Goal: Task Accomplishment & Management: Complete application form

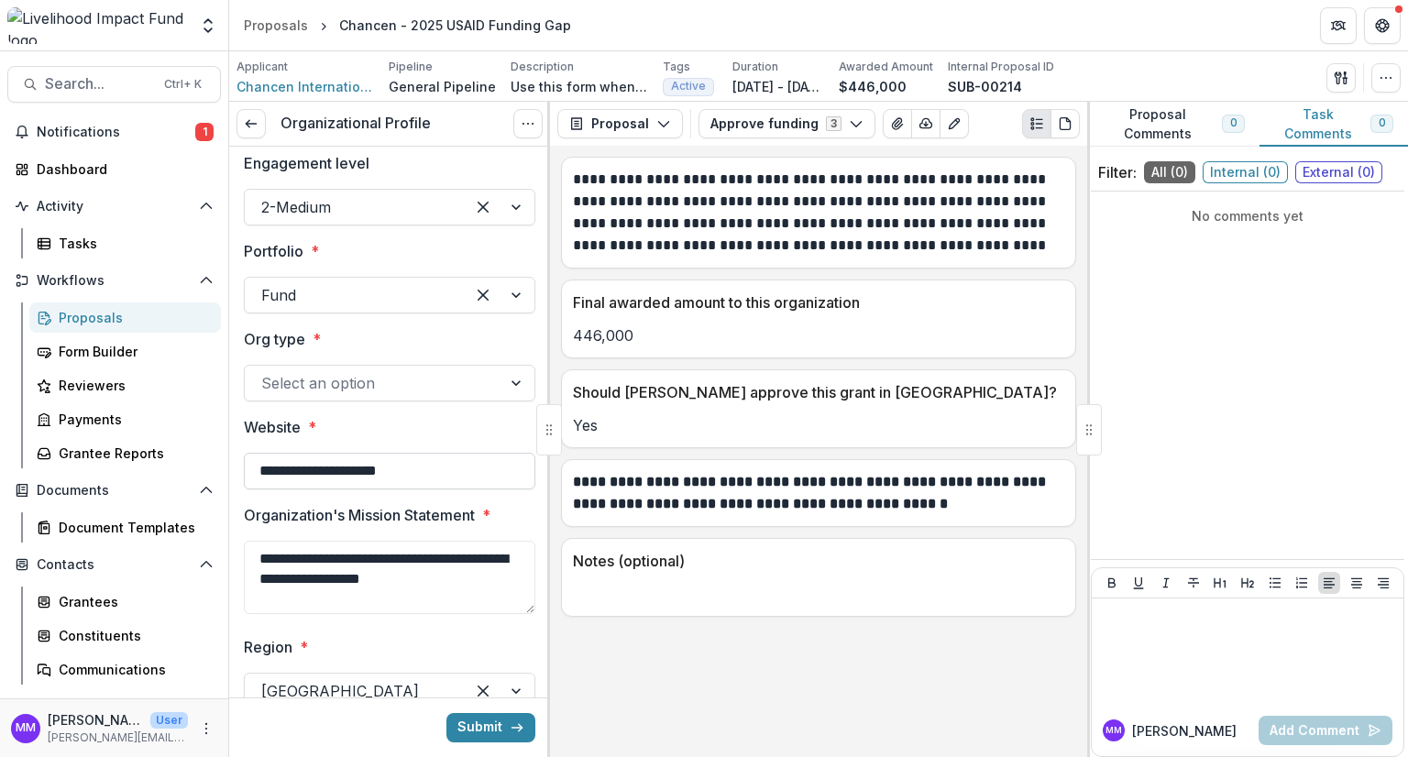
scroll to position [139, 0]
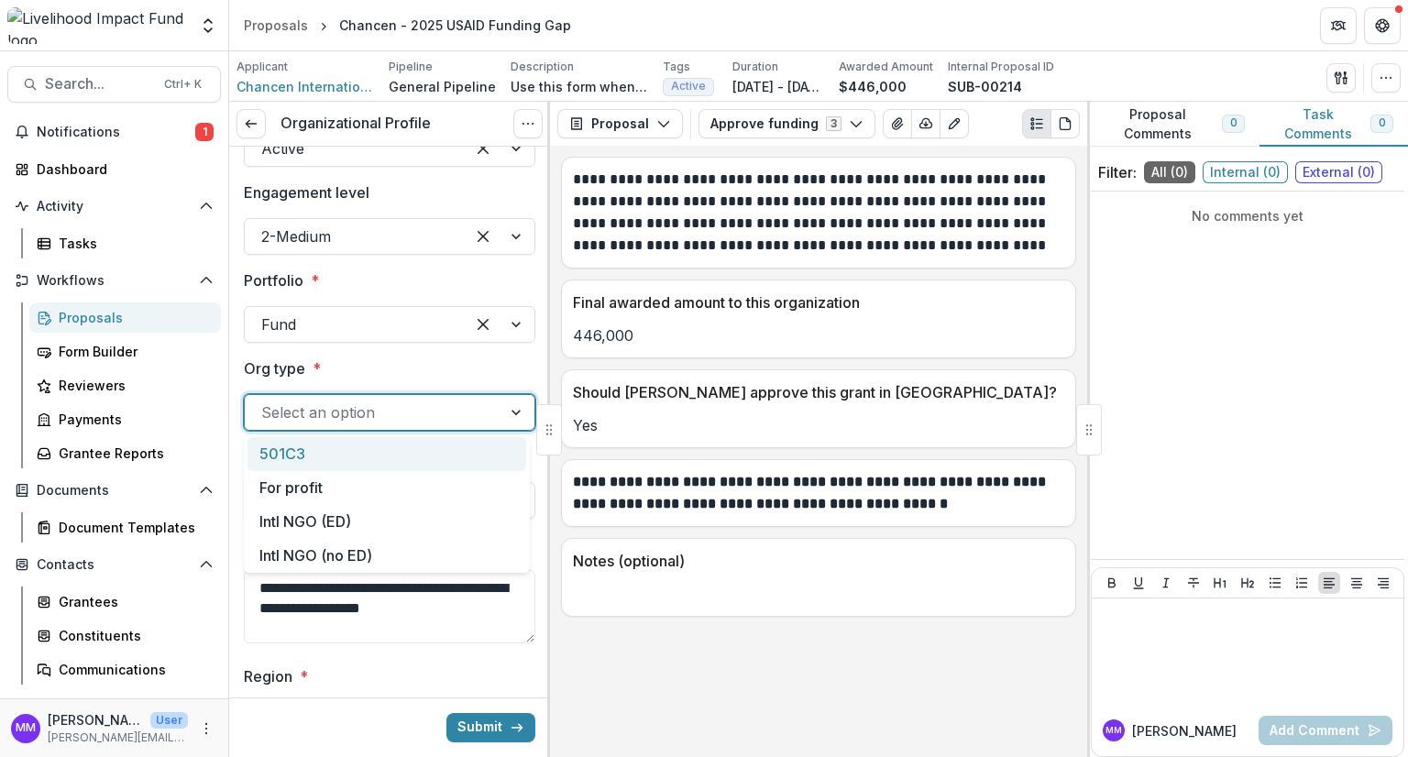
click at [341, 416] on div at bounding box center [373, 413] width 224 height 26
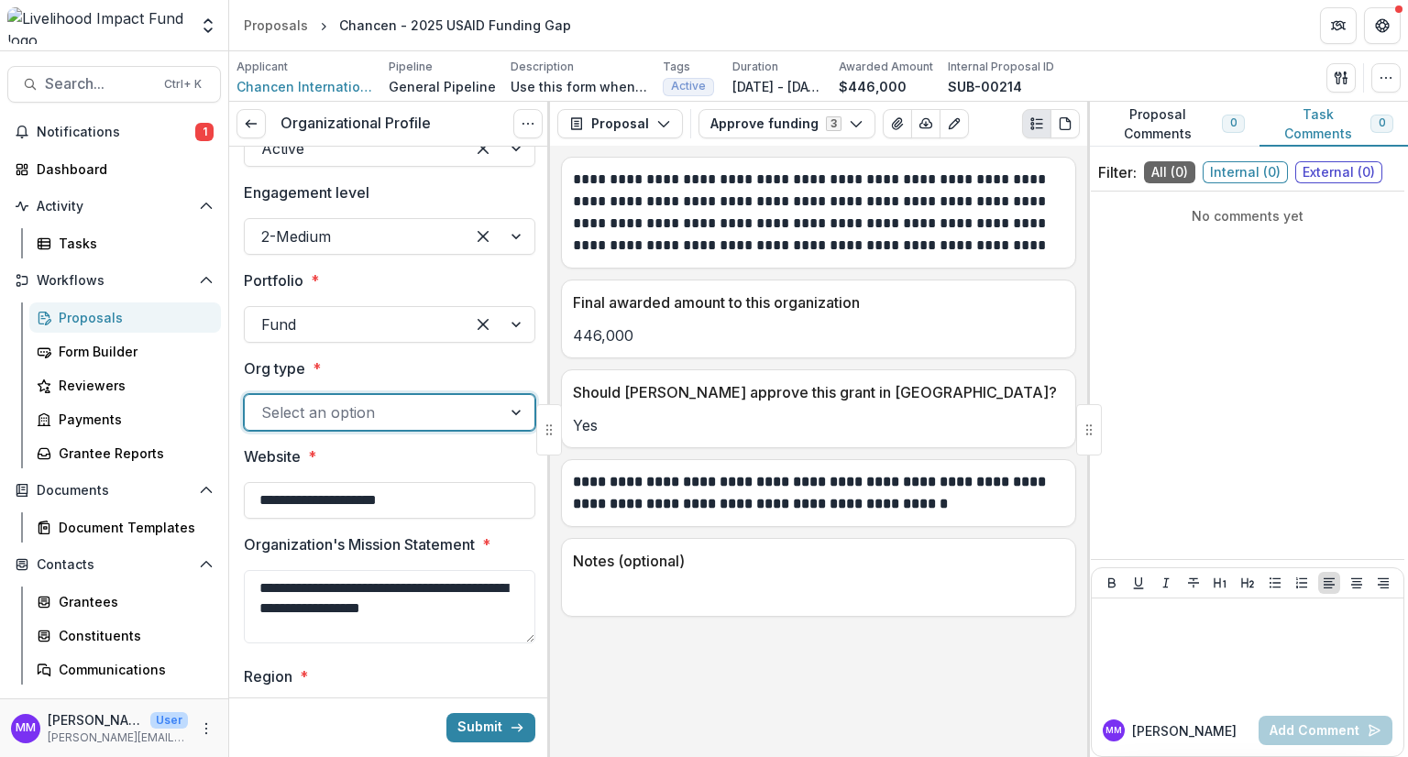
click at [341, 416] on div at bounding box center [373, 413] width 224 height 26
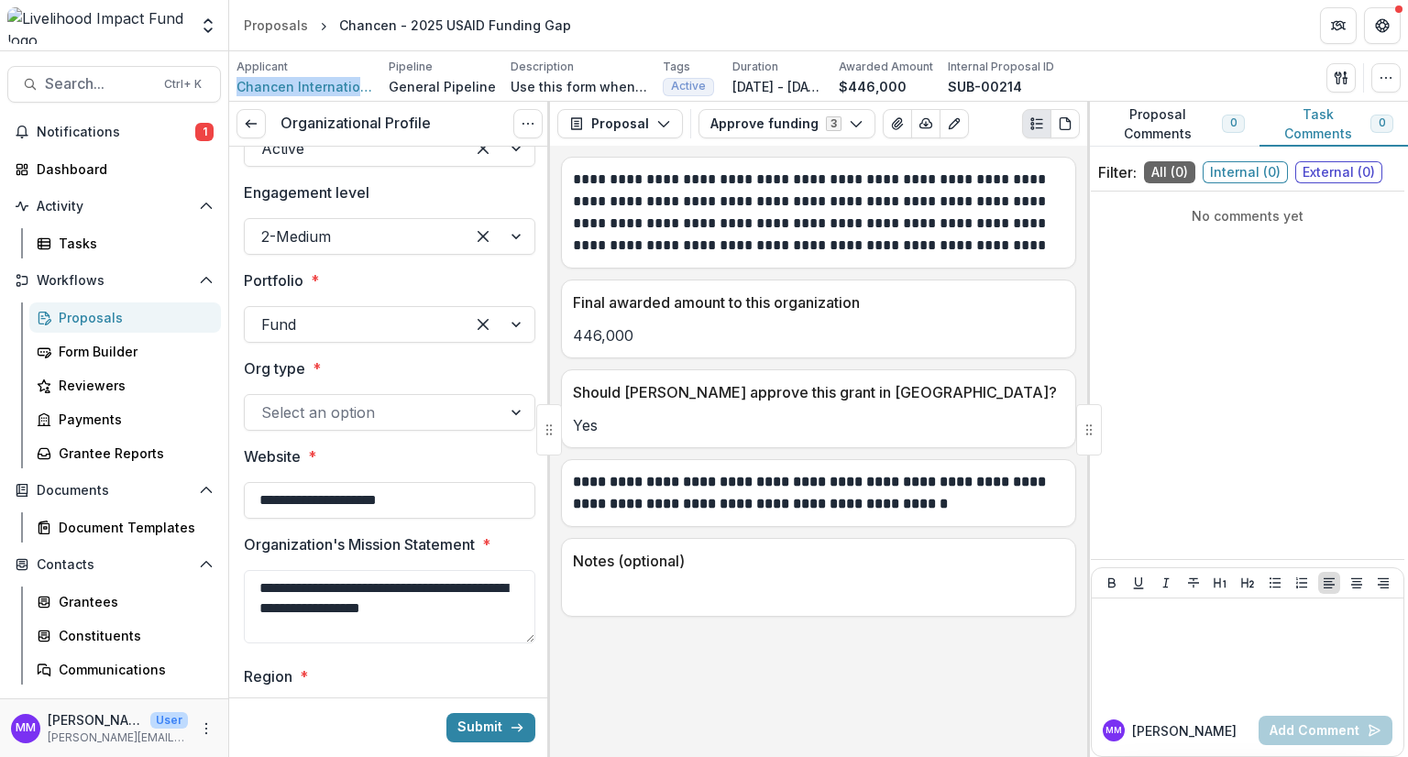
drag, startPoint x: 375, startPoint y: 85, endPoint x: 233, endPoint y: 85, distance: 142.1
click at [233, 85] on div "Applicant Chancen International Pipeline General Pipeline Description Use this …" at bounding box center [818, 76] width 1179 height 50
copy span "Chancen International"
click at [344, 413] on div at bounding box center [373, 413] width 224 height 26
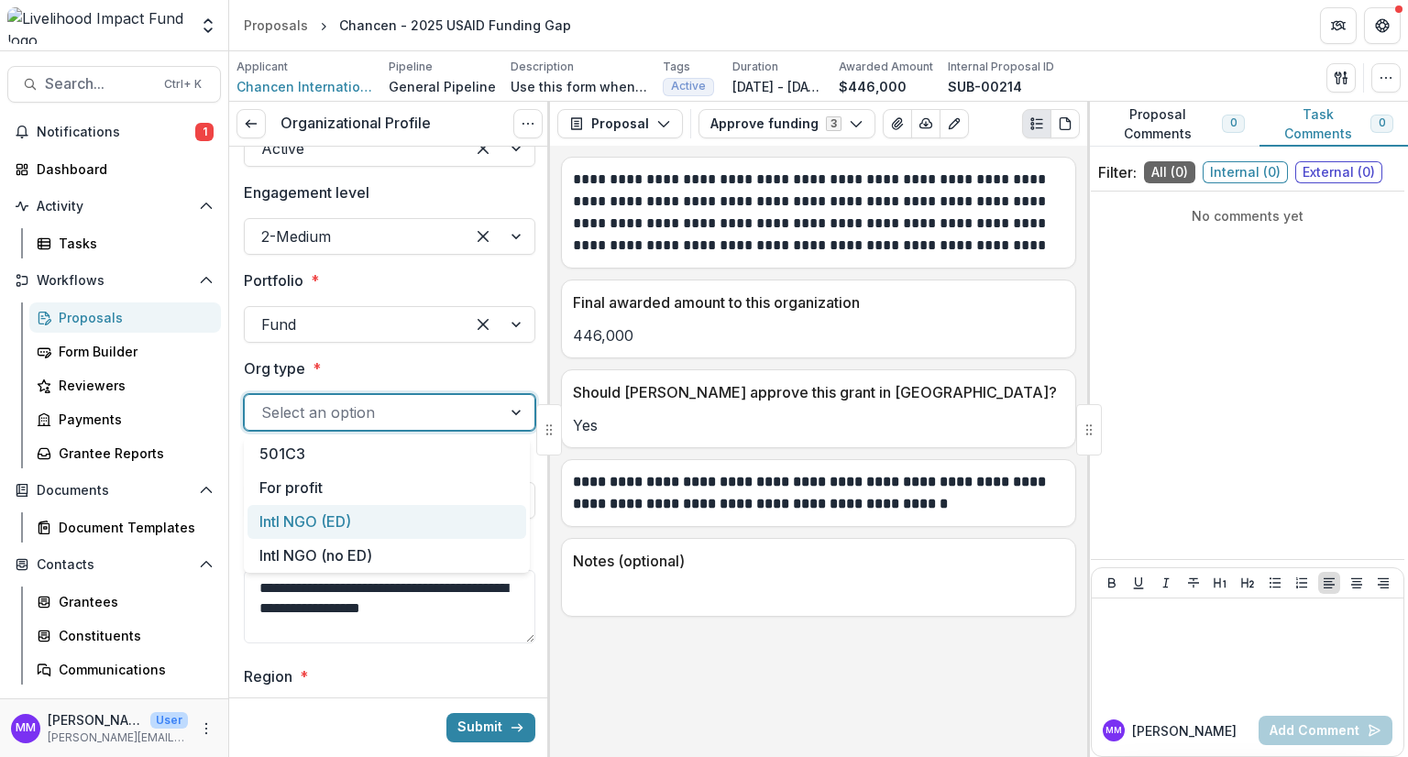
click at [326, 523] on div "Intl NGO (ED)" at bounding box center [387, 522] width 279 height 34
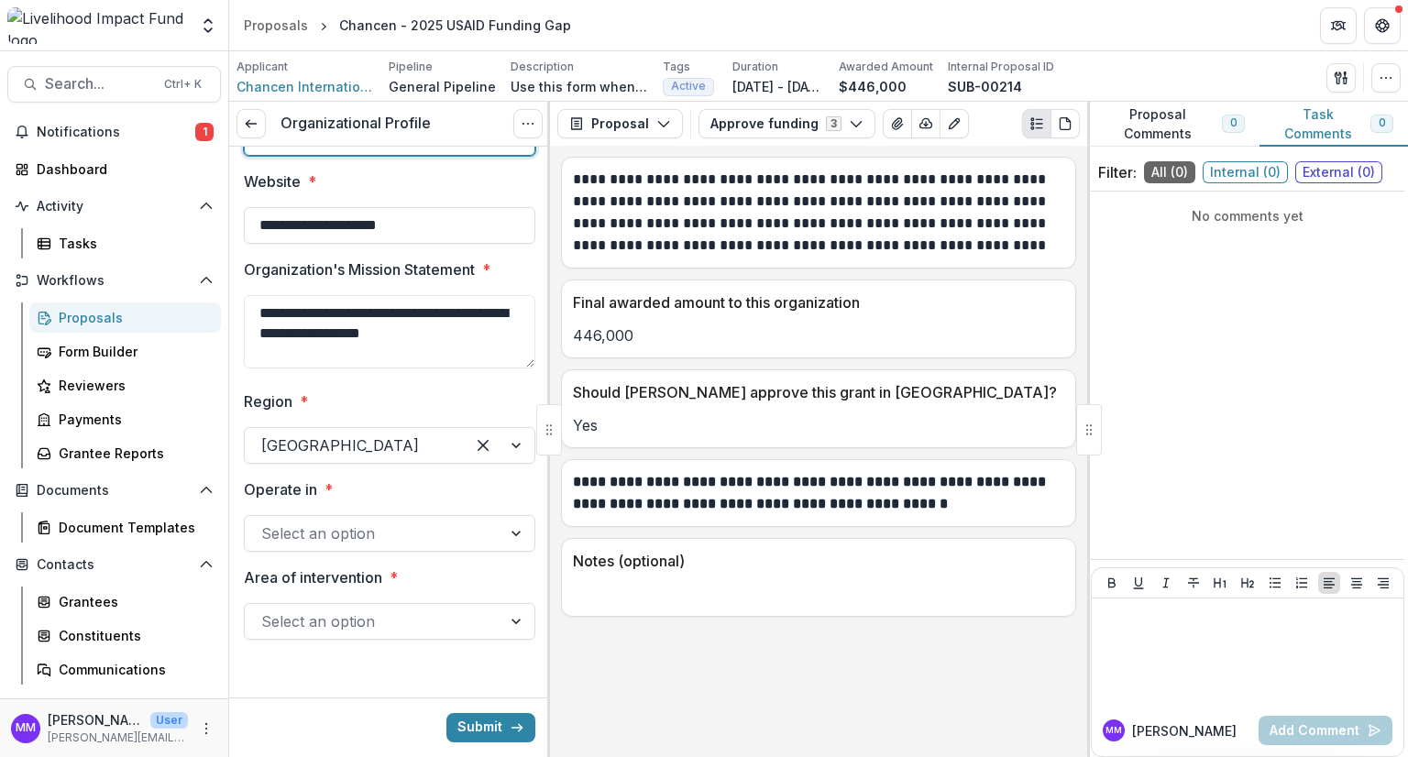
scroll to position [323, 0]
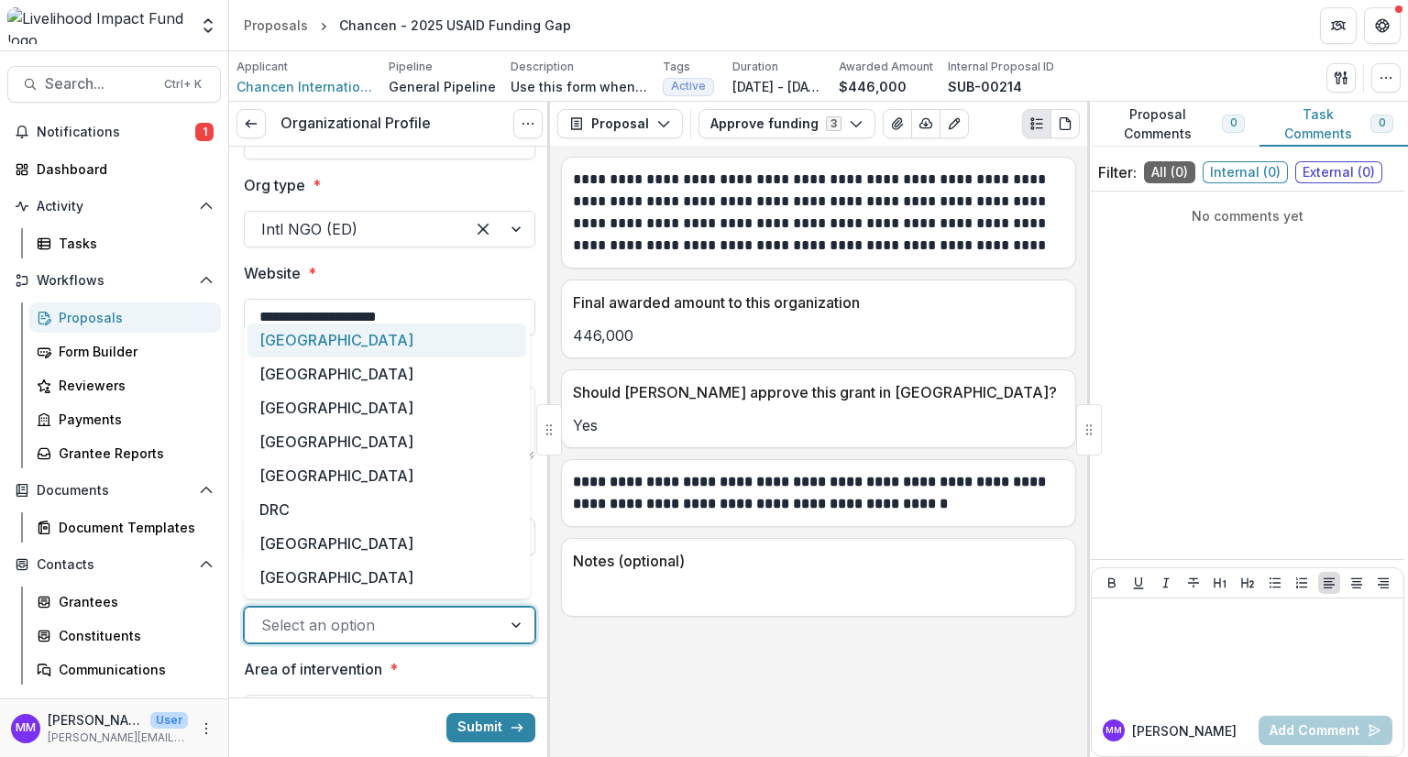
click at [380, 622] on div at bounding box center [373, 625] width 224 height 26
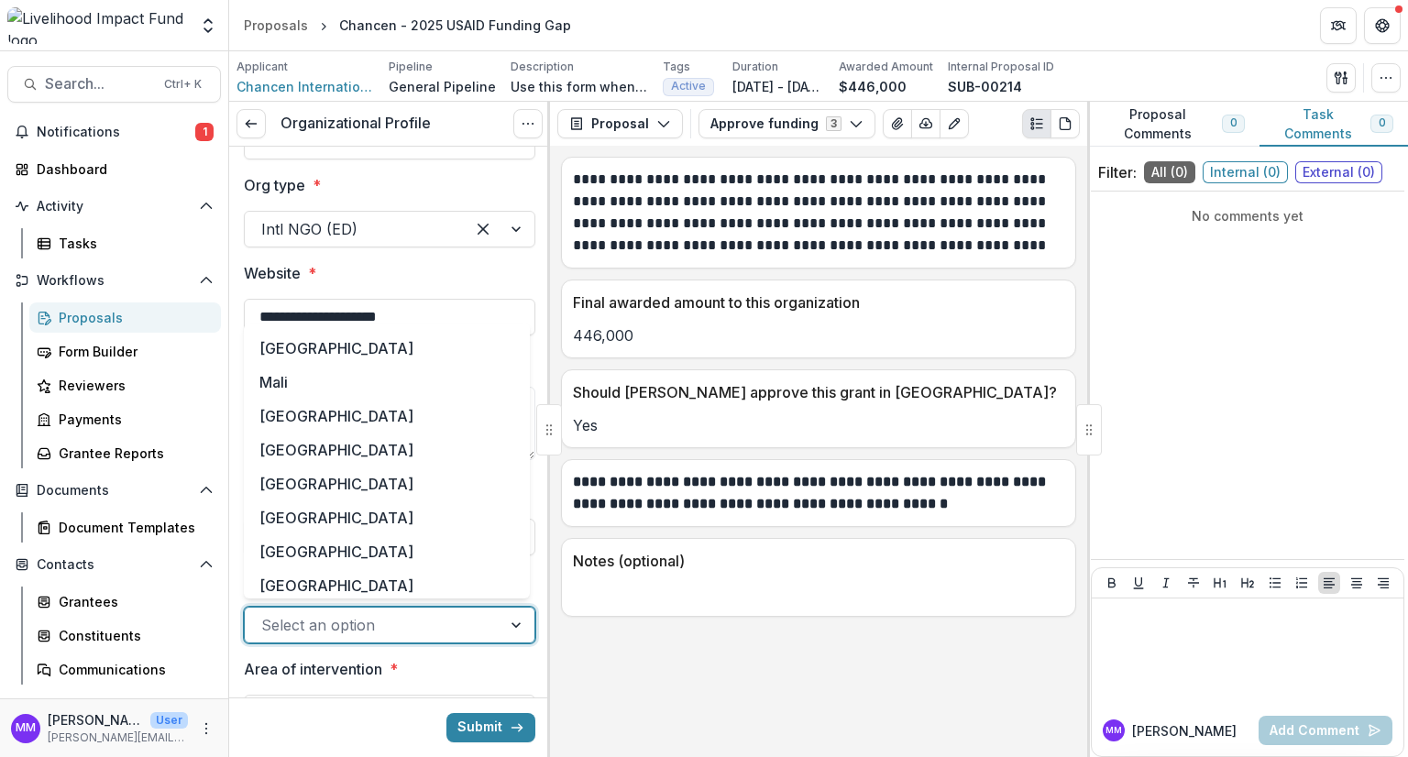
scroll to position [477, 0]
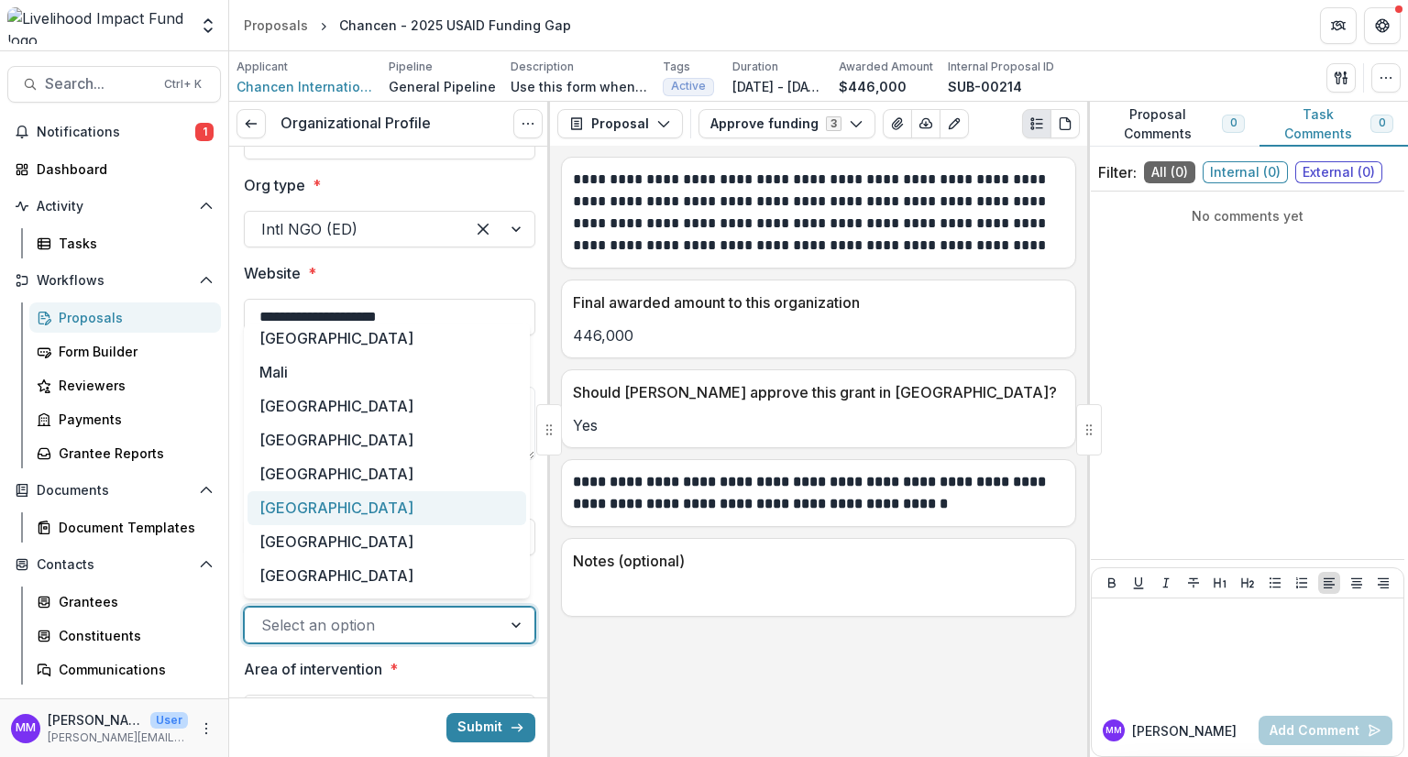
click at [284, 507] on div "[GEOGRAPHIC_DATA]" at bounding box center [387, 508] width 279 height 34
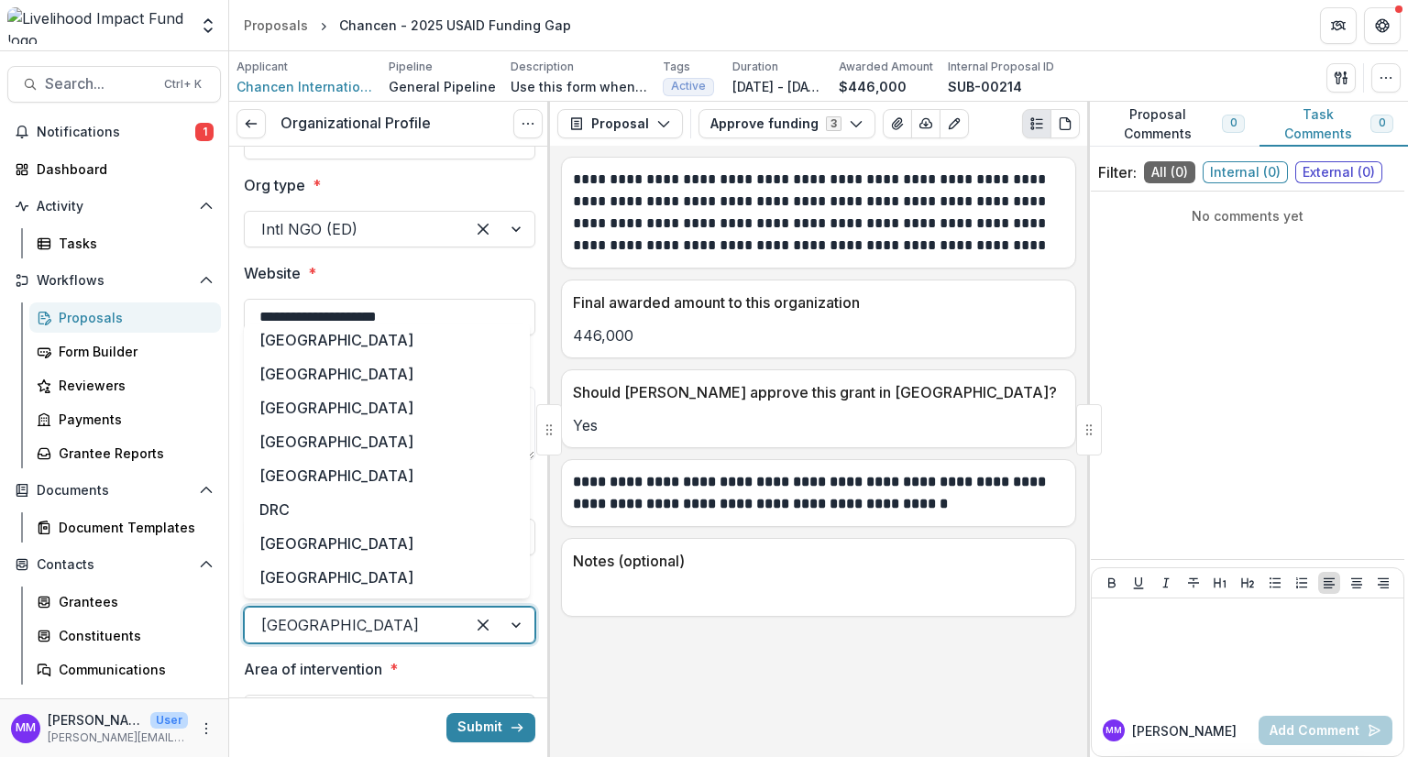
click at [347, 624] on div at bounding box center [354, 625] width 187 height 26
drag, startPoint x: 523, startPoint y: 363, endPoint x: 523, endPoint y: 407, distance: 44.0
drag, startPoint x: 529, startPoint y: 370, endPoint x: 529, endPoint y: 391, distance: 21.1
click at [529, 391] on div "[GEOGRAPHIC_DATA] [GEOGRAPHIC_DATA] [GEOGRAPHIC_DATA] [GEOGRAPHIC_DATA] [GEOGRA…" at bounding box center [387, 461] width 286 height 275
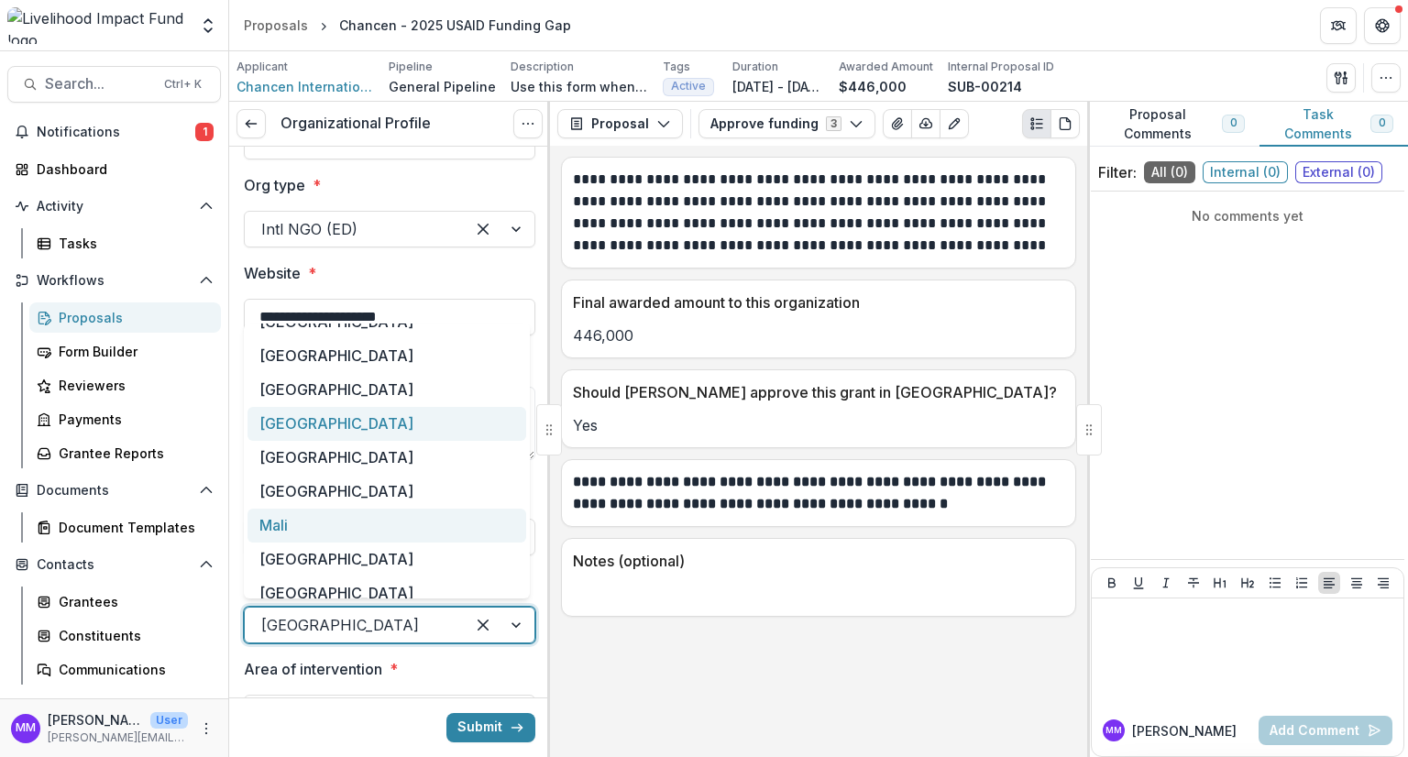
scroll to position [367, 0]
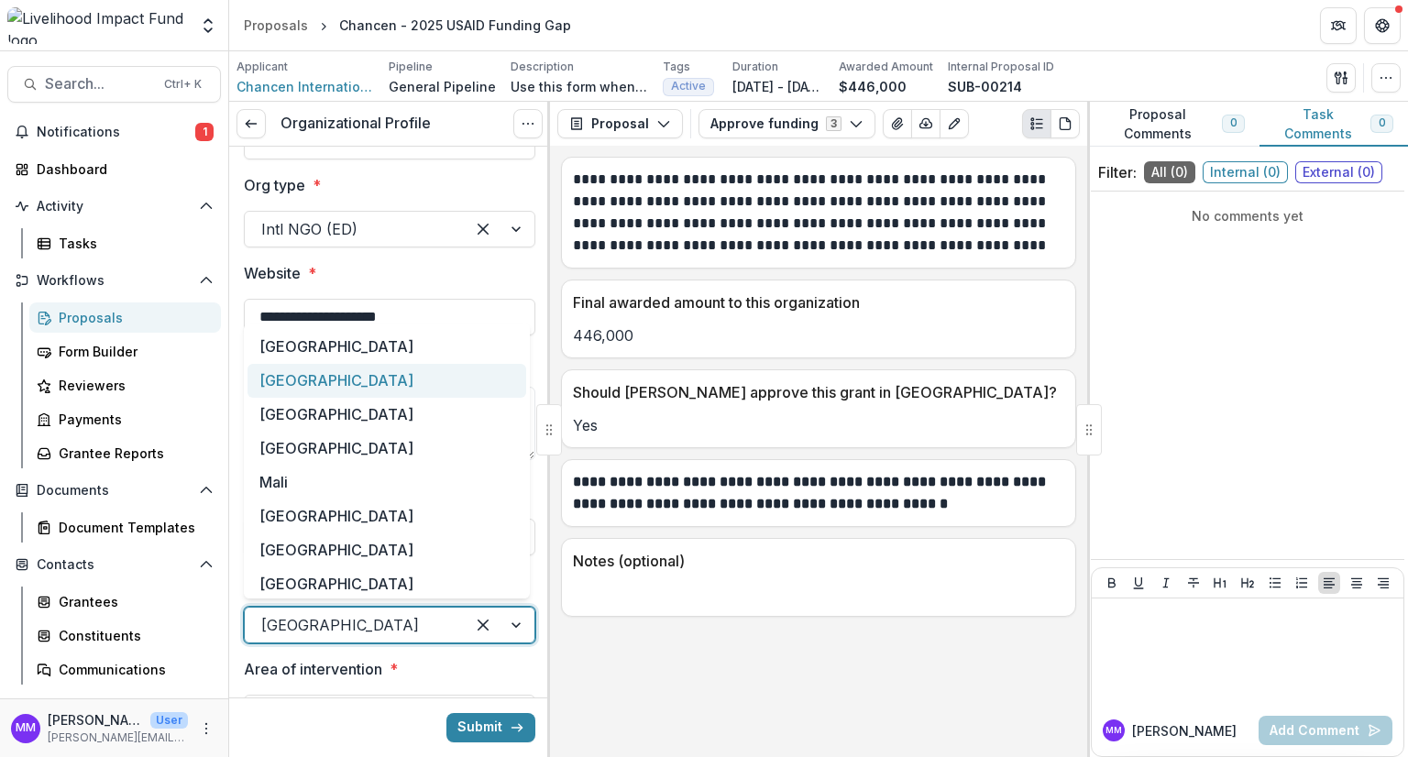
click at [286, 386] on div "[GEOGRAPHIC_DATA]" at bounding box center [387, 381] width 279 height 34
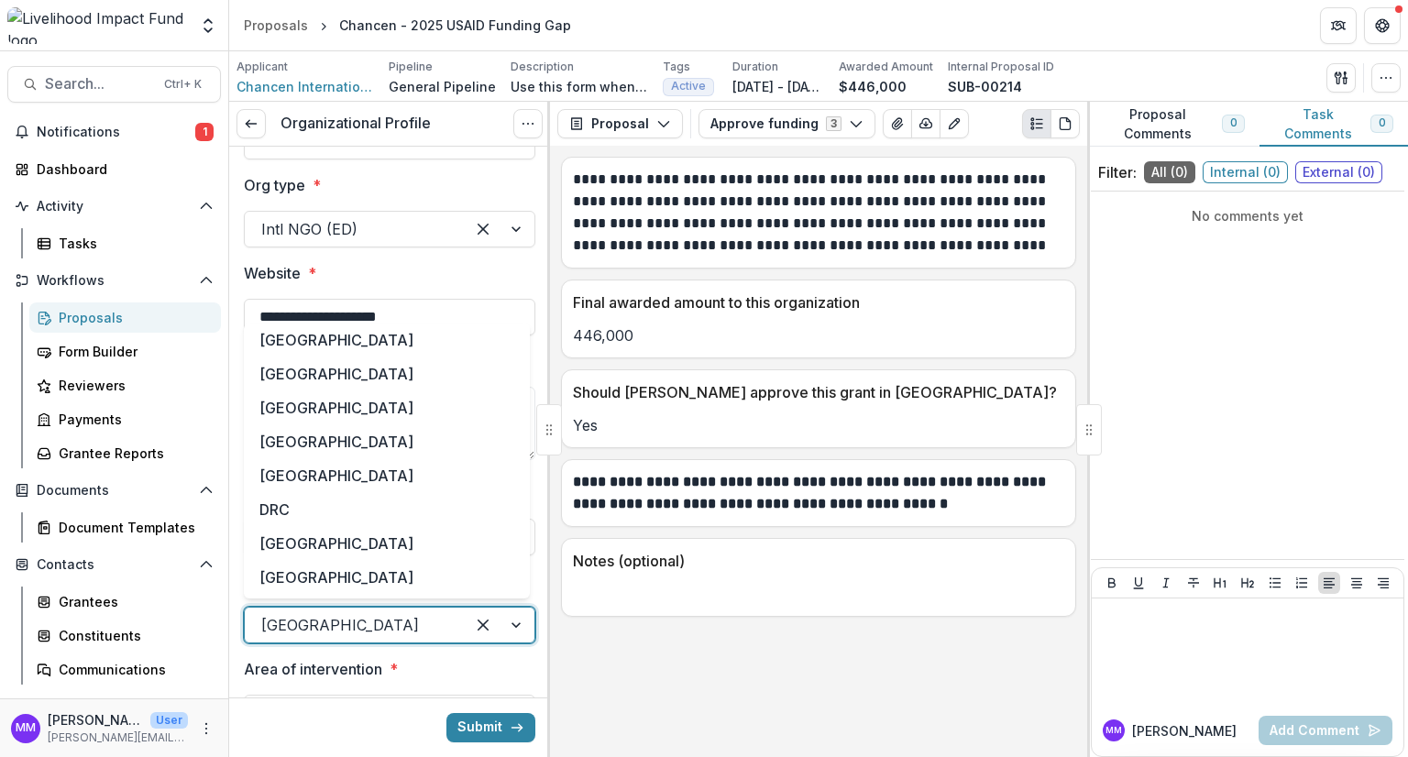
click at [319, 624] on div at bounding box center [354, 625] width 187 height 26
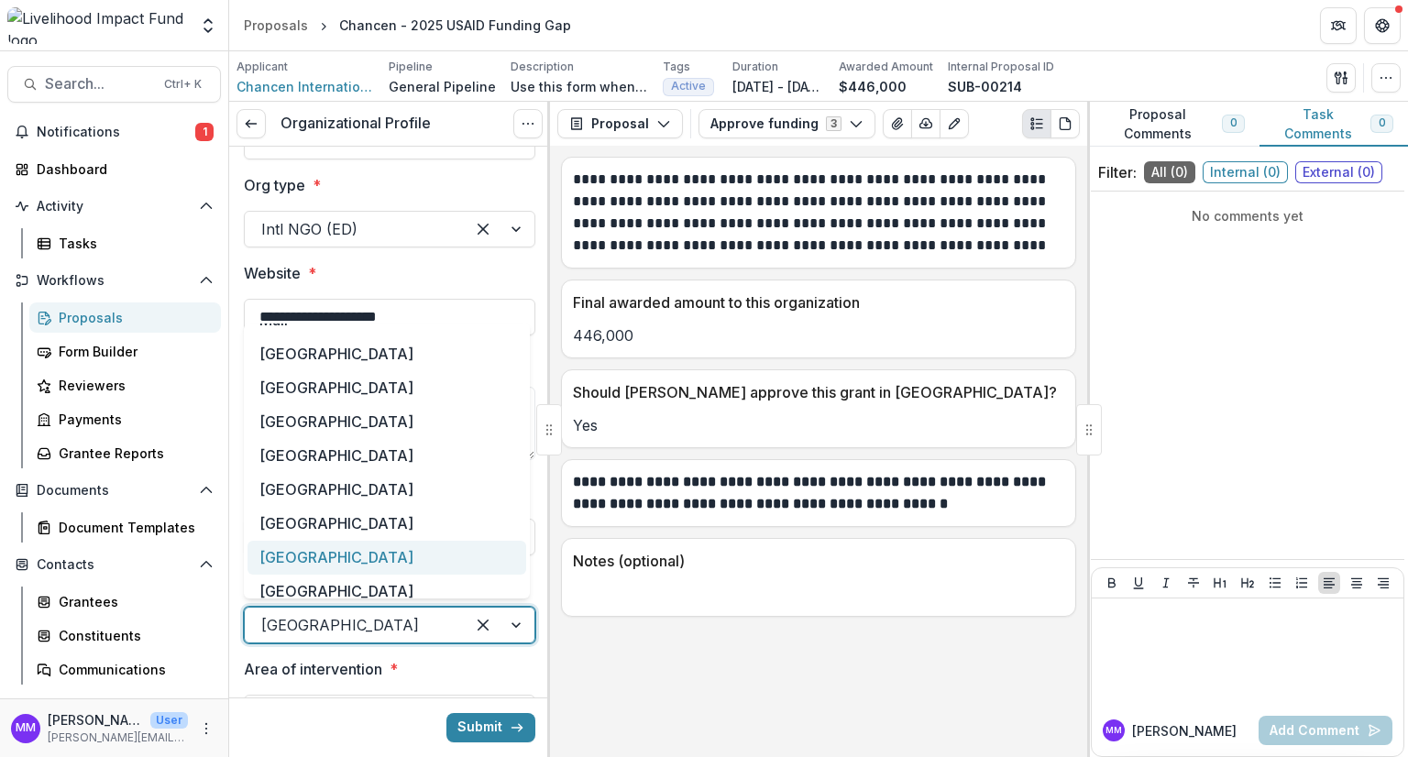
scroll to position [501, 0]
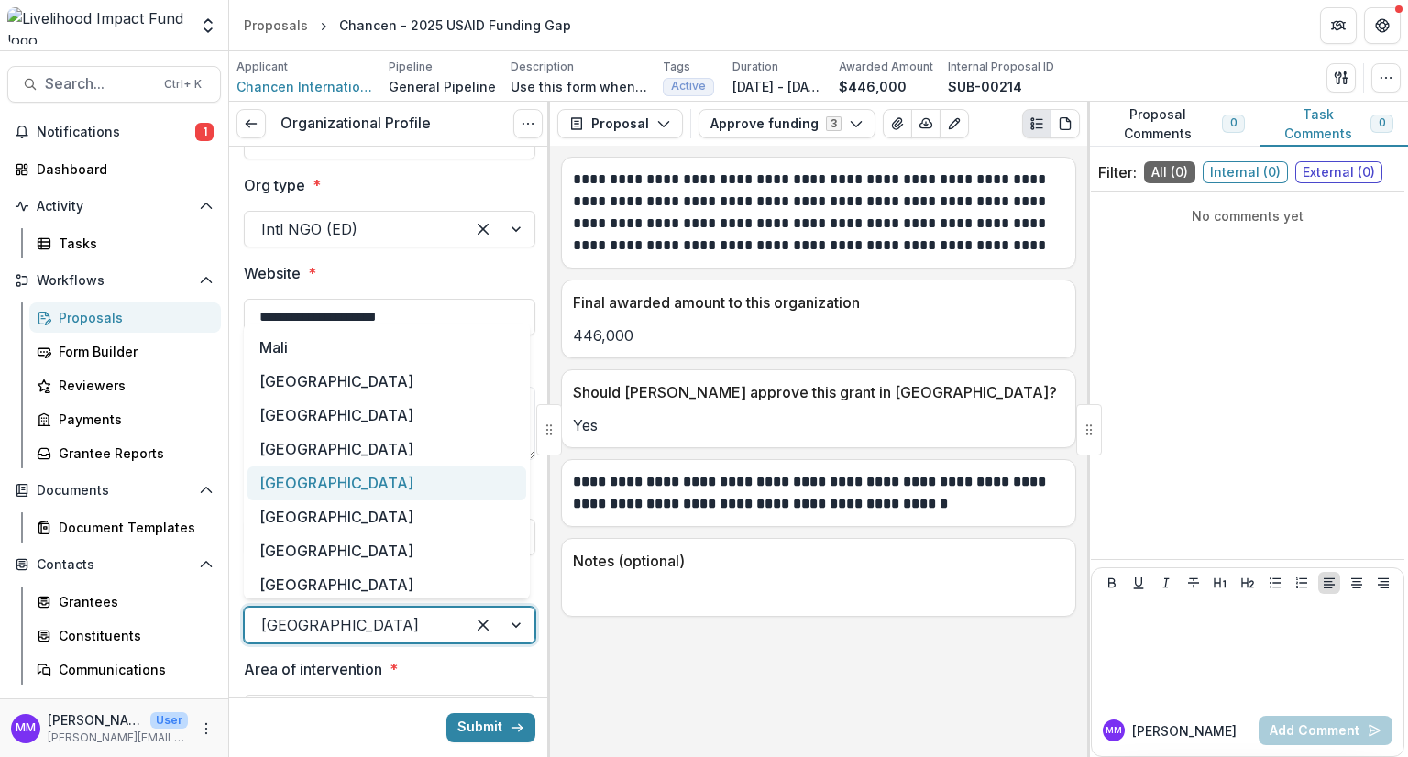
click at [293, 485] on div "[GEOGRAPHIC_DATA]" at bounding box center [387, 484] width 279 height 34
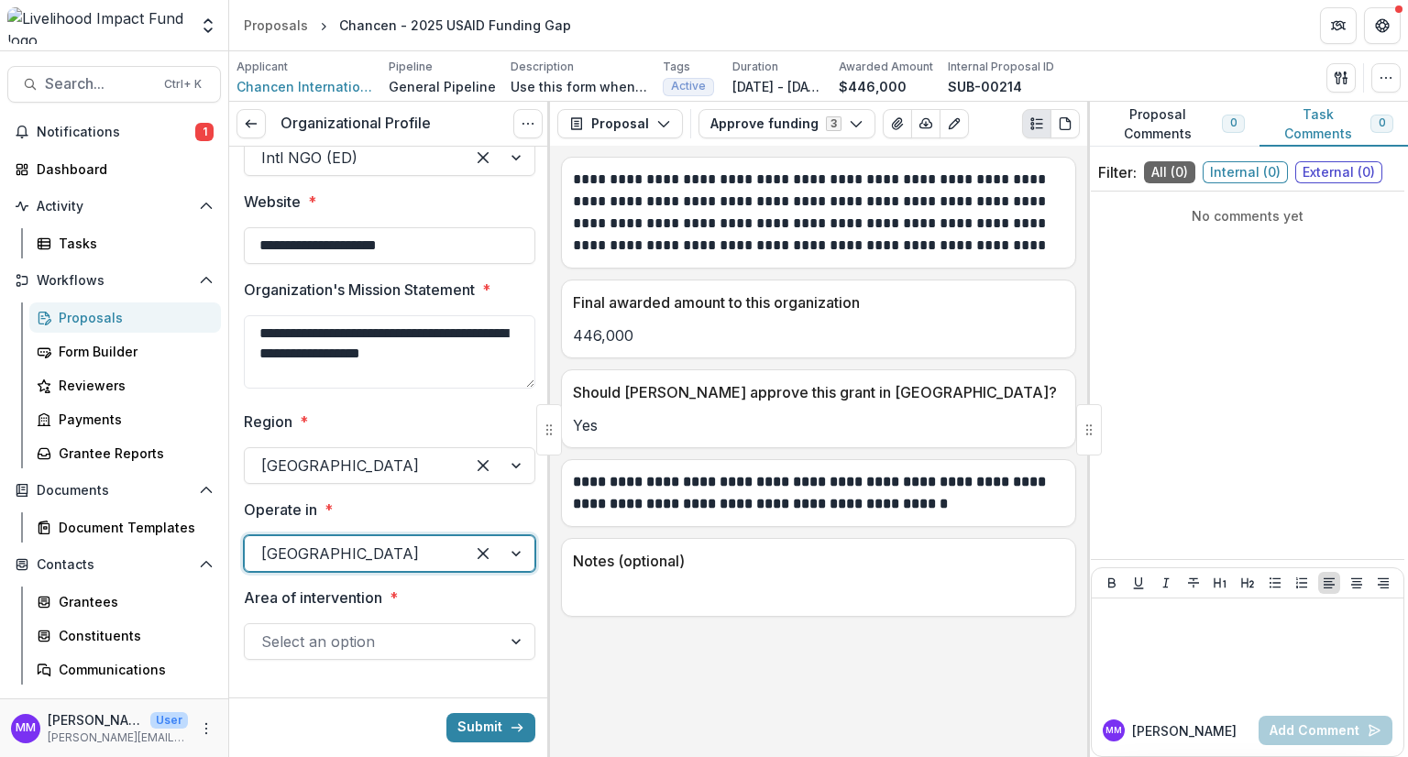
scroll to position [414, 0]
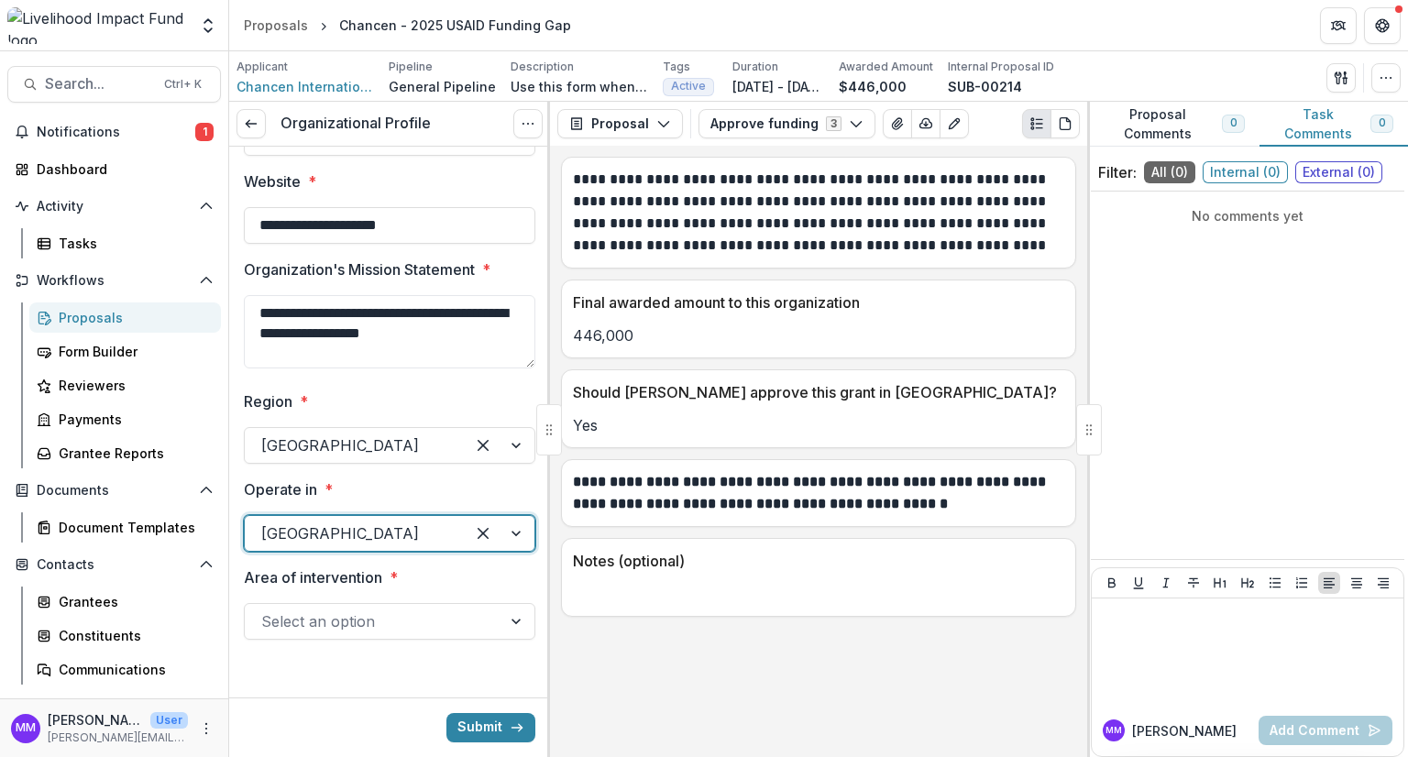
click at [338, 622] on div at bounding box center [373, 622] width 224 height 26
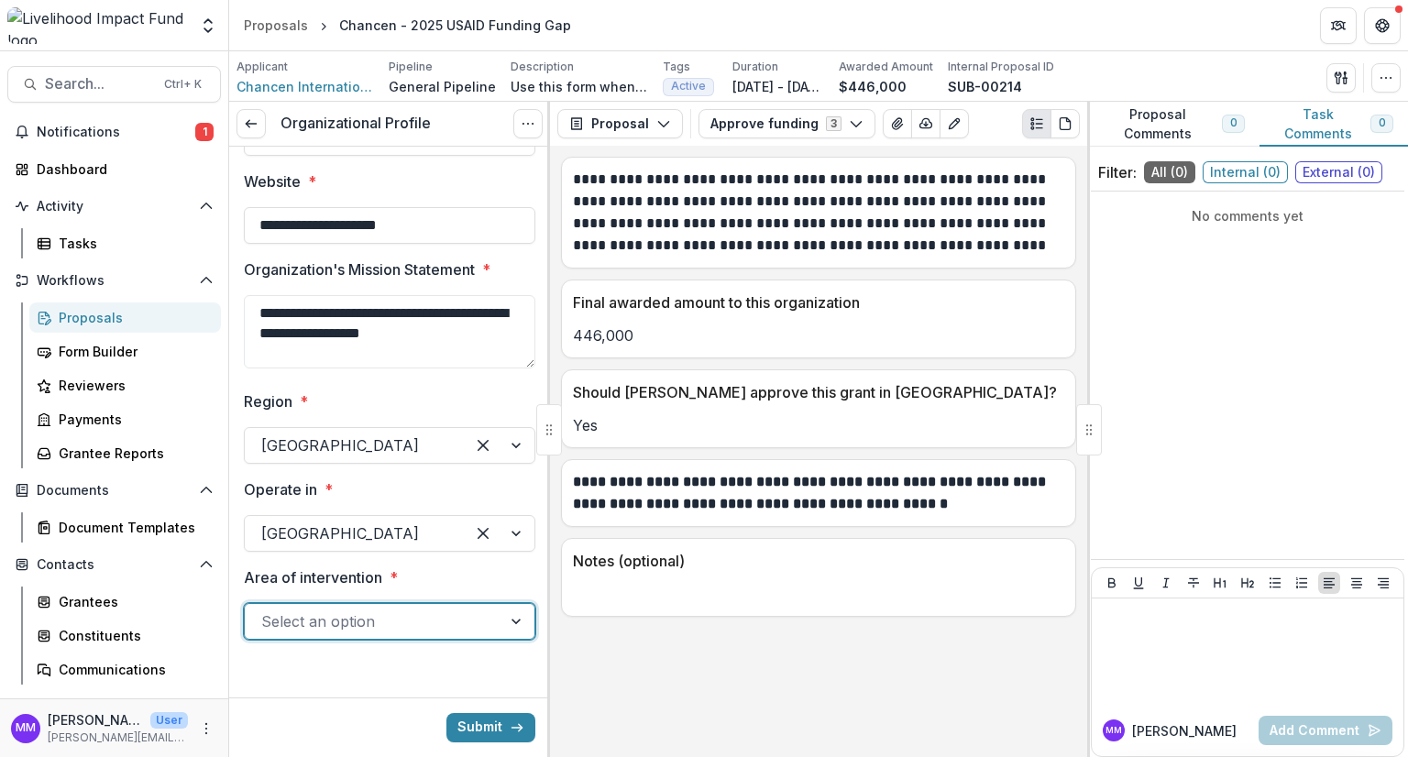
click at [325, 627] on div at bounding box center [373, 622] width 224 height 26
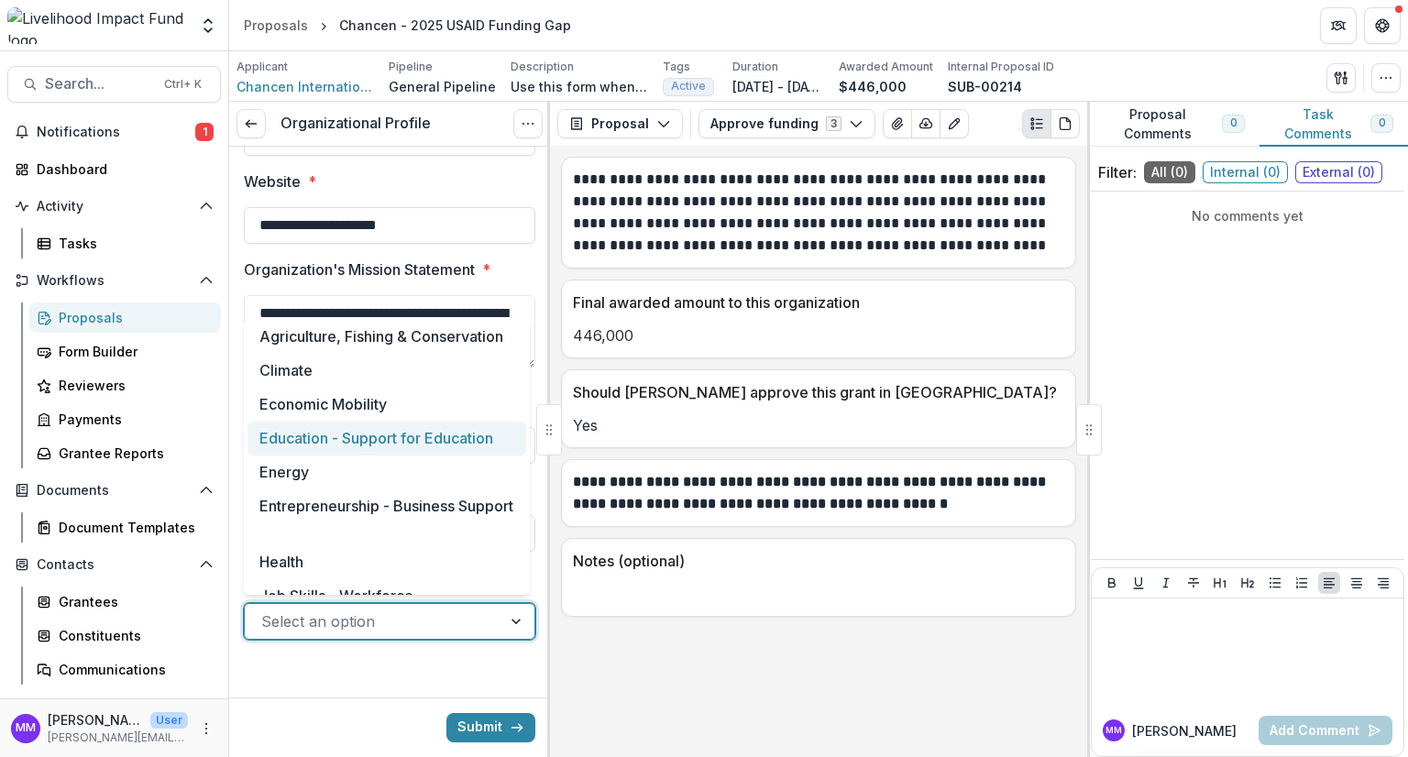
click at [360, 441] on div "Education - Support for Education" at bounding box center [387, 439] width 279 height 34
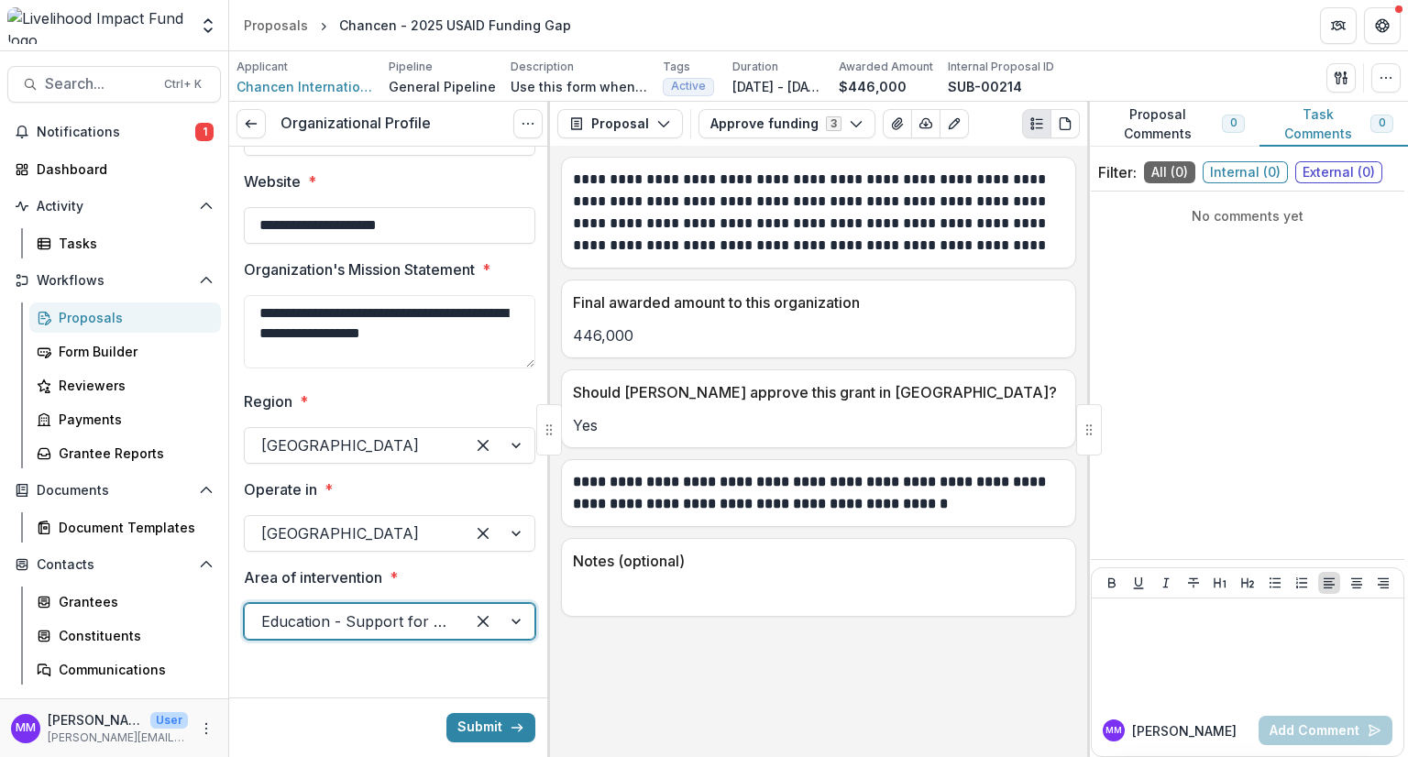
click at [513, 622] on div at bounding box center [500, 621] width 70 height 35
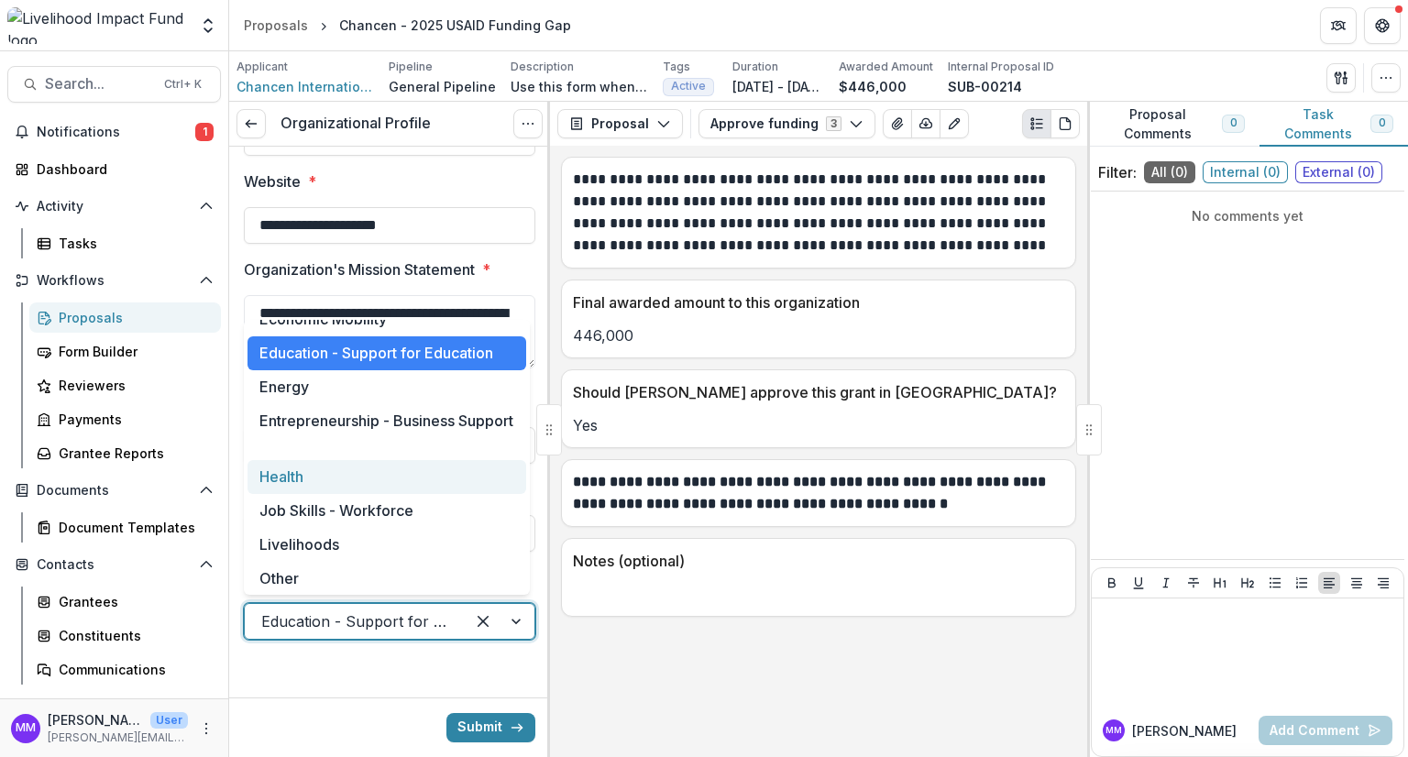
scroll to position [0, 0]
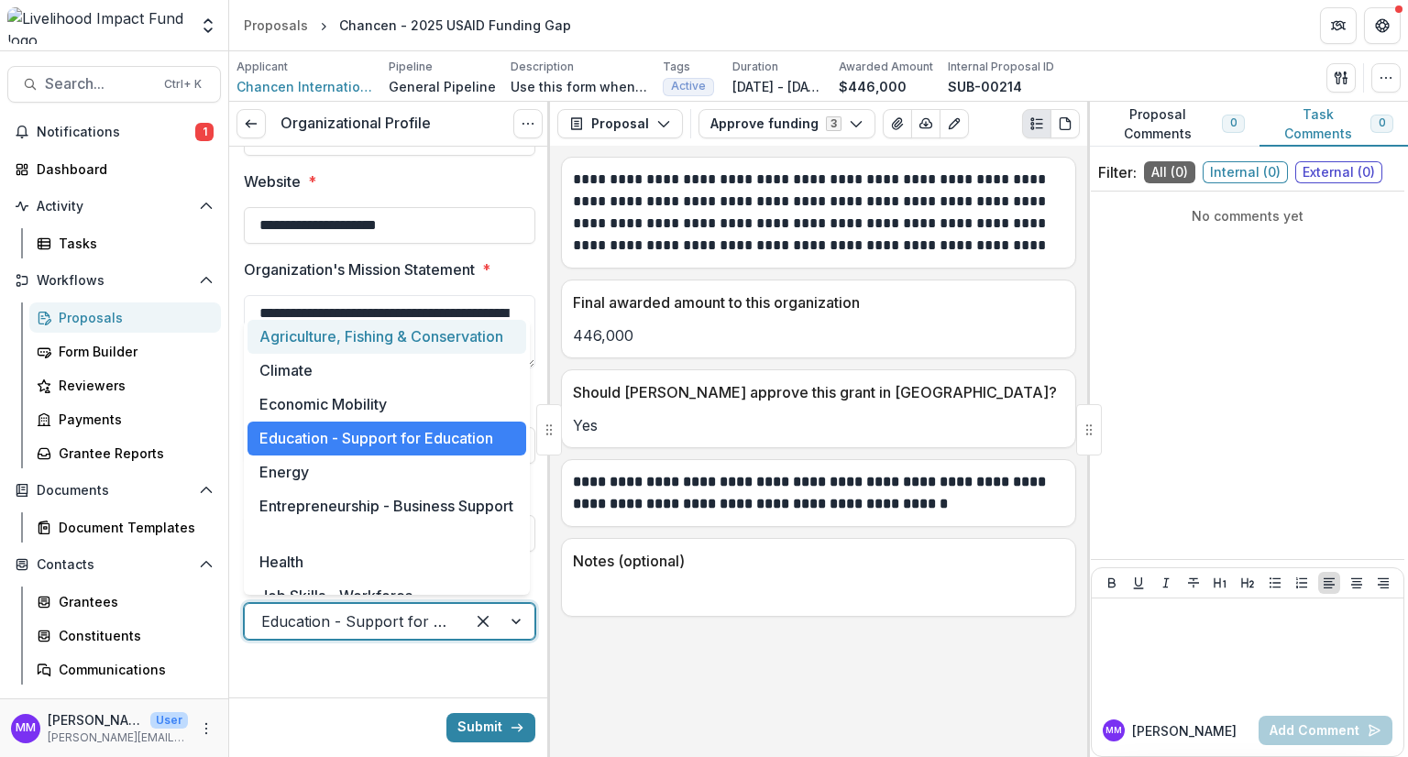
click at [337, 722] on div "Submit" at bounding box center [389, 728] width 321 height 60
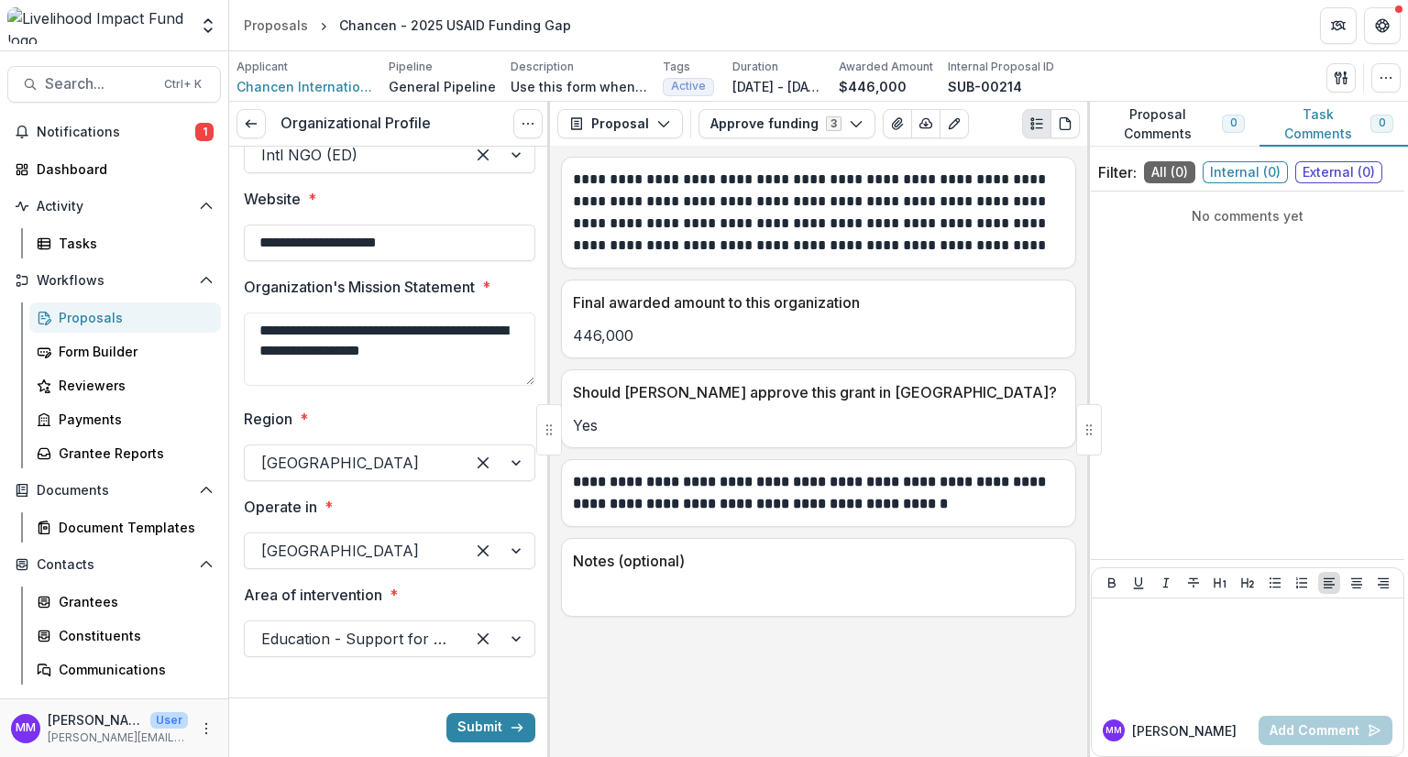
scroll to position [414, 0]
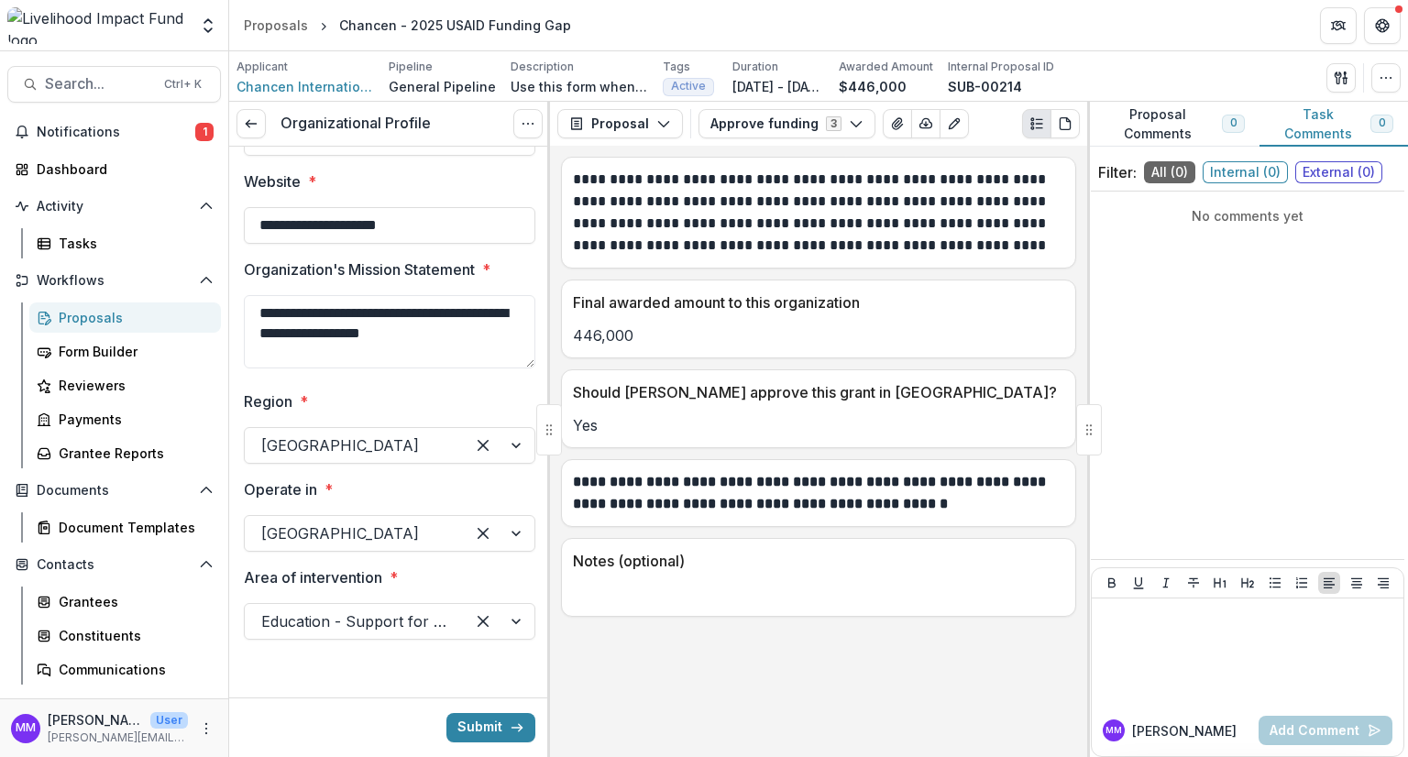
click at [509, 535] on div at bounding box center [500, 533] width 70 height 35
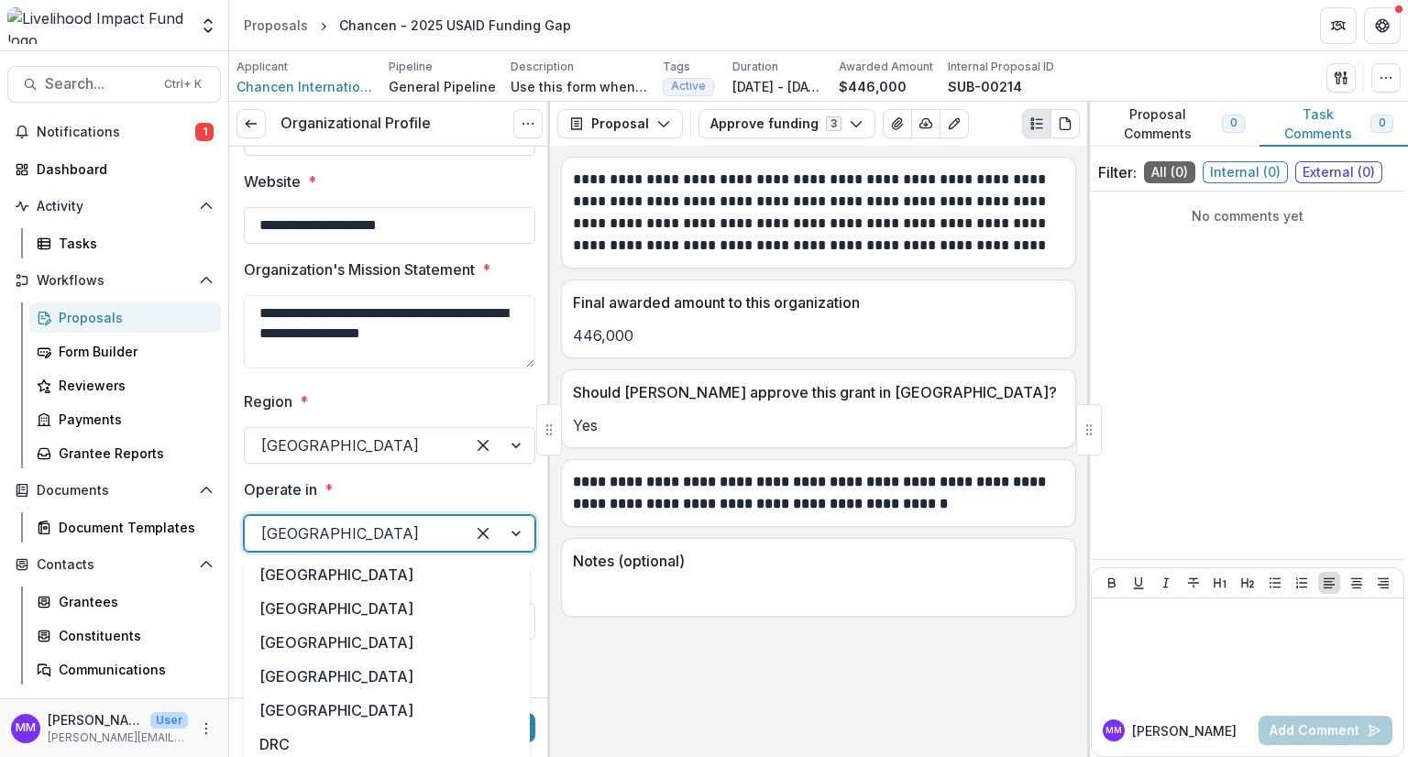
click at [509, 535] on div at bounding box center [500, 533] width 70 height 35
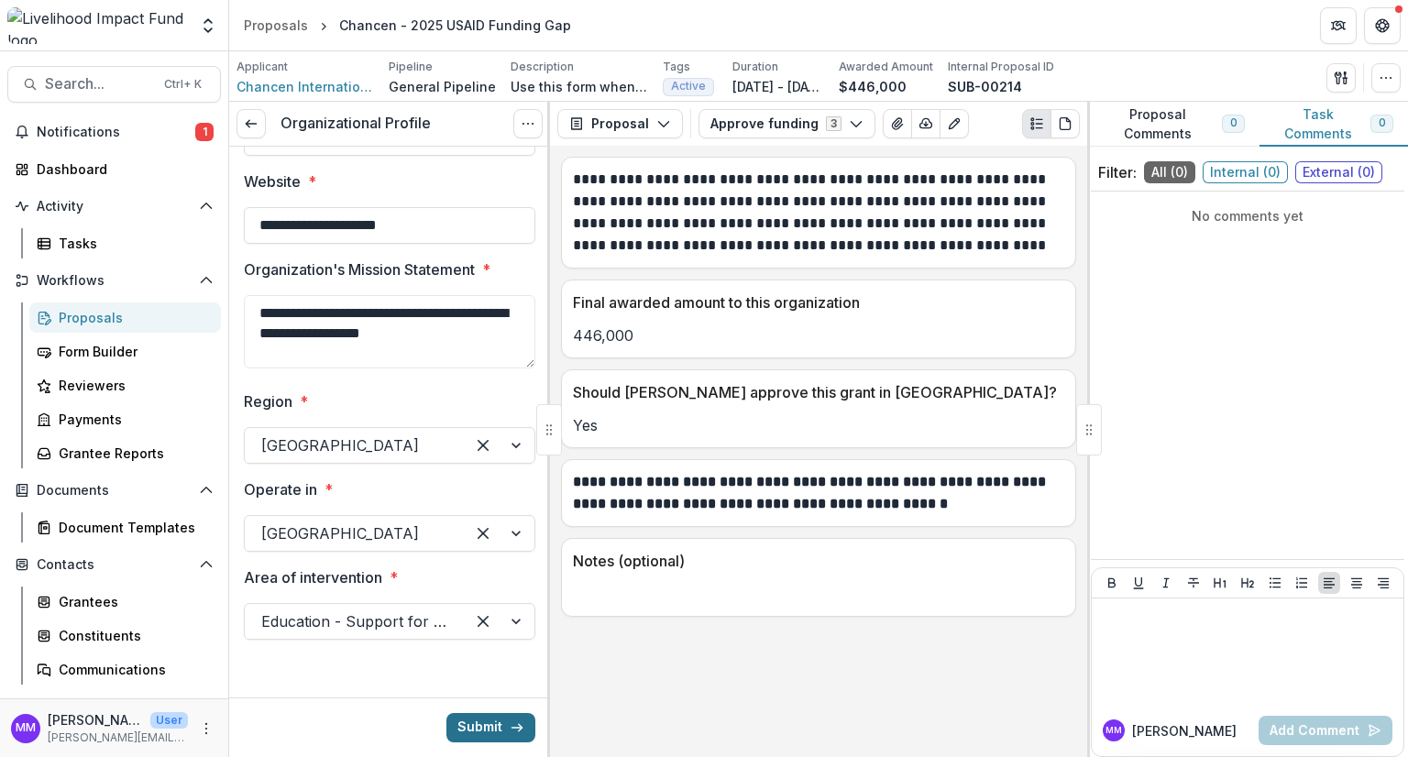
click at [479, 730] on button "Submit" at bounding box center [490, 727] width 89 height 29
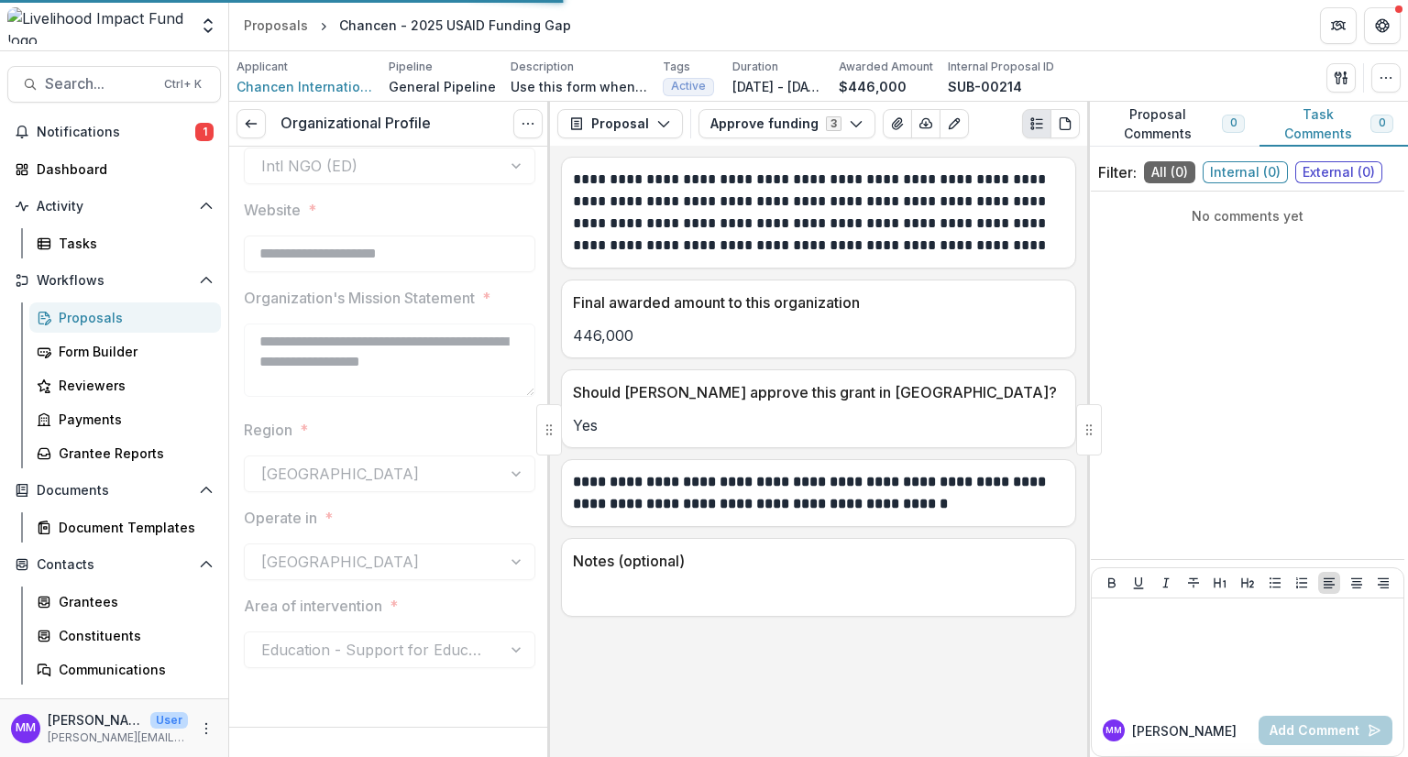
scroll to position [385, 0]
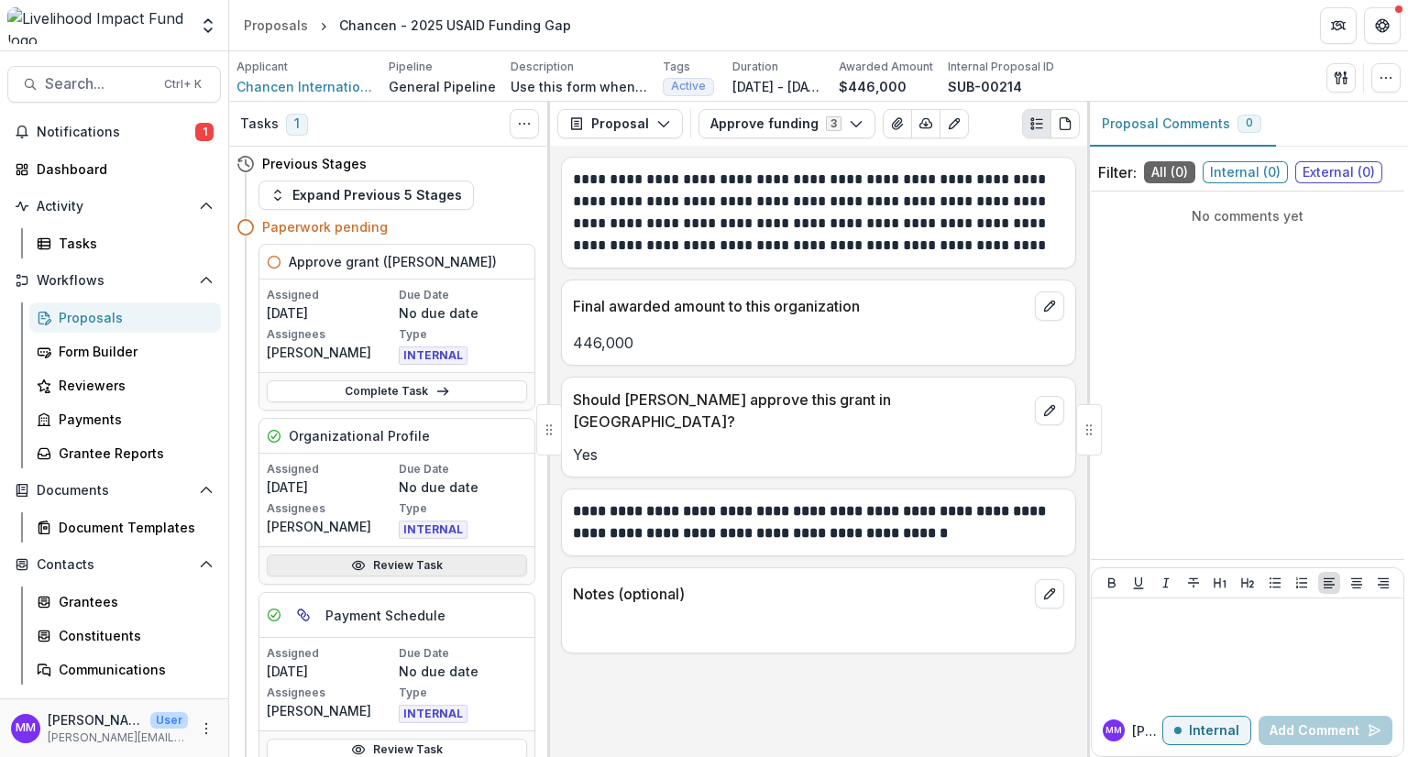
click at [354, 565] on icon at bounding box center [358, 565] width 15 height 15
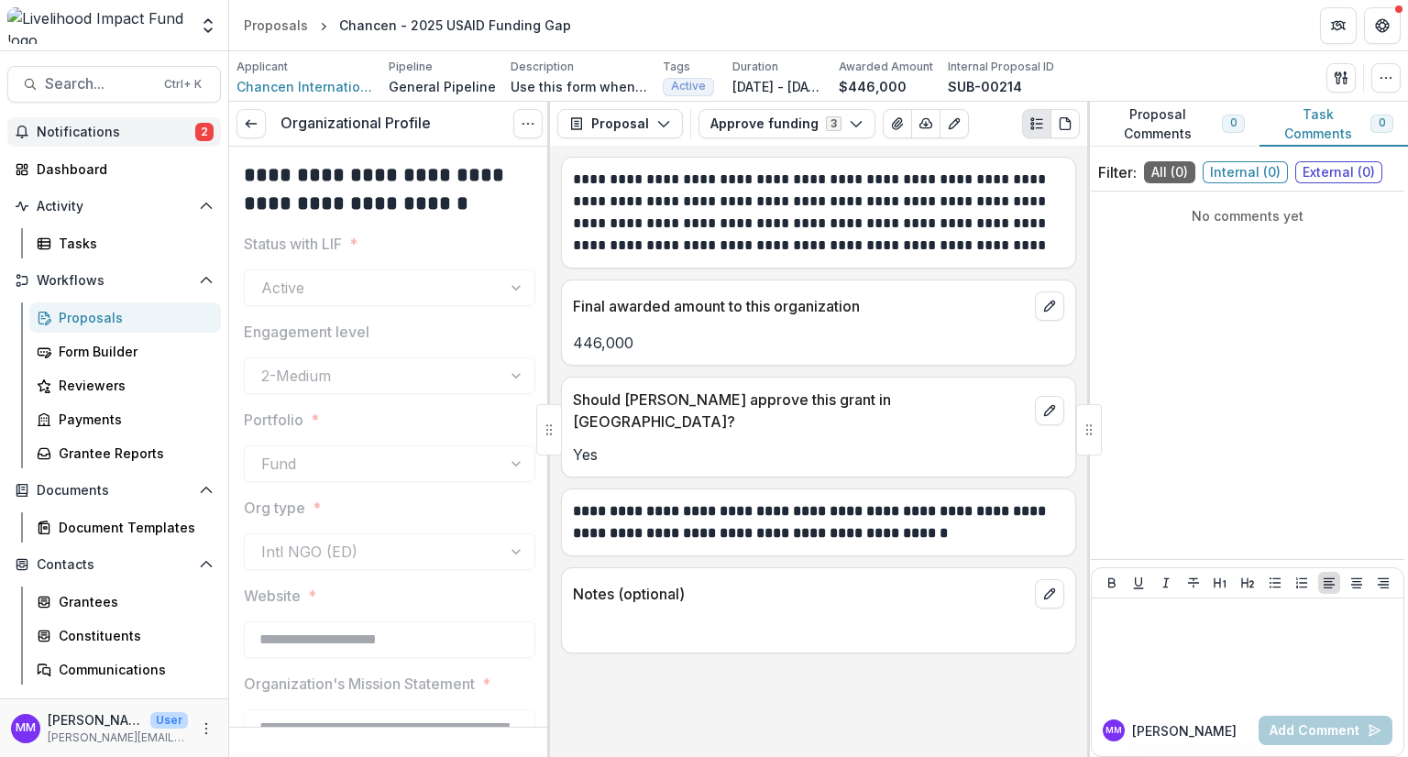
click at [59, 126] on span "Notifications" at bounding box center [116, 133] width 159 height 16
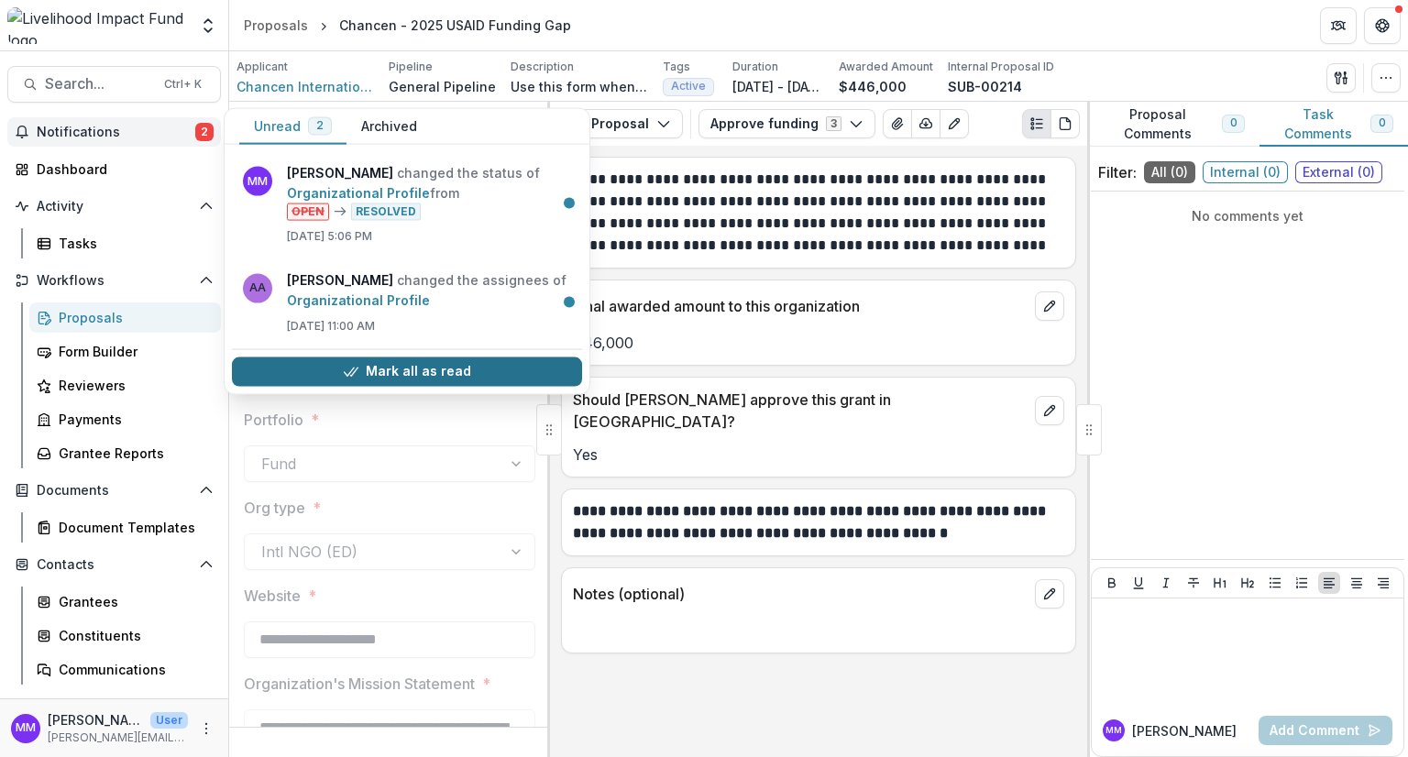
click at [407, 369] on button "Mark all as read" at bounding box center [407, 371] width 350 height 29
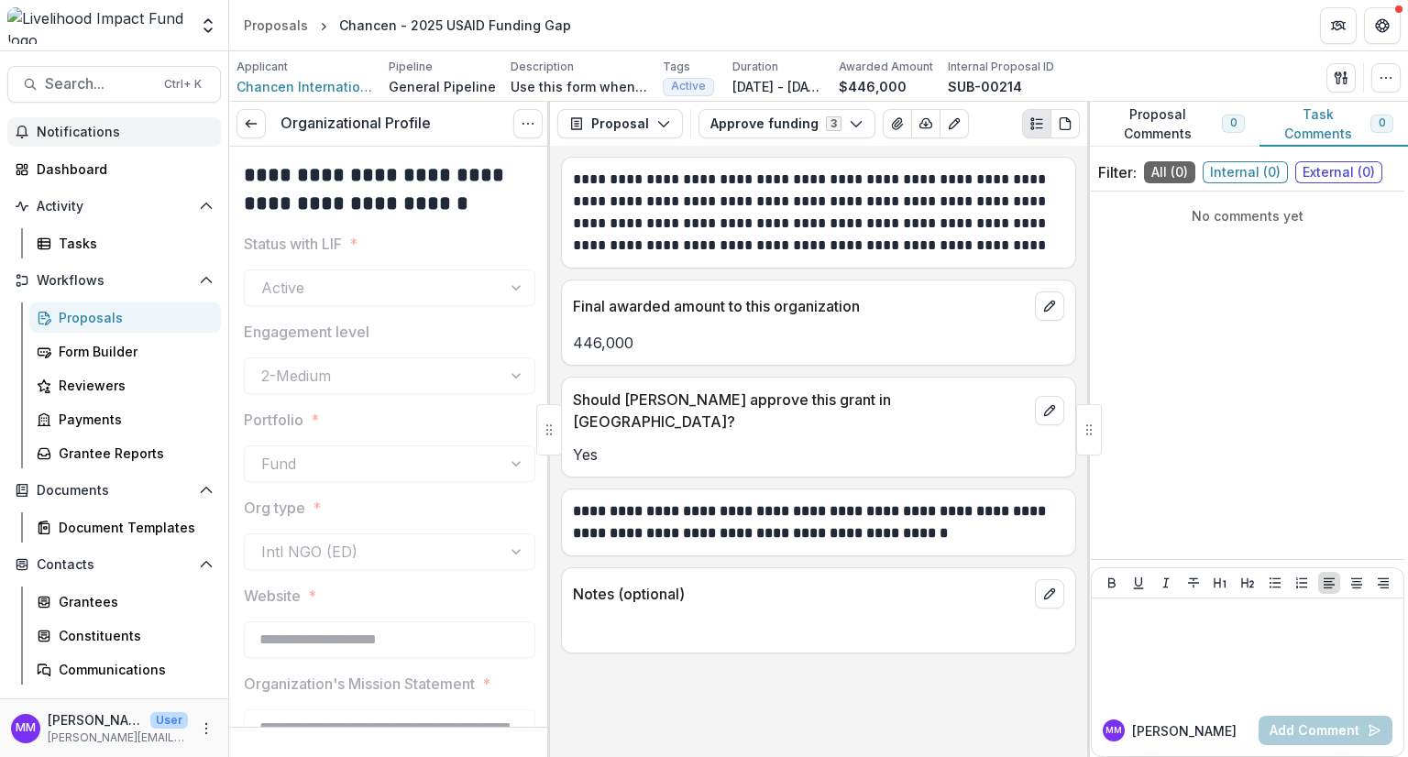
click at [744, 678] on div "**********" at bounding box center [818, 451] width 537 height 611
